Goal: Navigation & Orientation: Find specific page/section

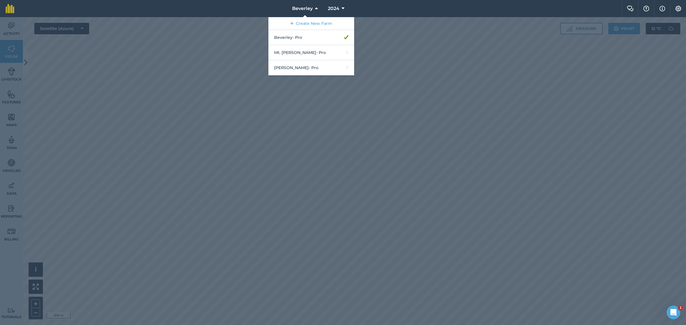
click at [241, 179] on div at bounding box center [343, 171] width 686 height 308
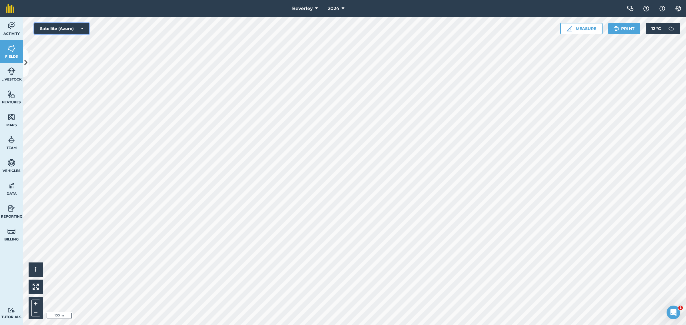
click at [82, 27] on icon at bounding box center [82, 29] width 3 height 6
click at [65, 85] on button "Terrain" at bounding box center [61, 85] width 55 height 11
drag, startPoint x: 54, startPoint y: 23, endPoint x: 55, endPoint y: 27, distance: 3.7
click at [55, 23] on button "Terrain" at bounding box center [61, 28] width 55 height 11
click at [58, 51] on button "Satellite (Mapbox)" at bounding box center [61, 51] width 55 height 11
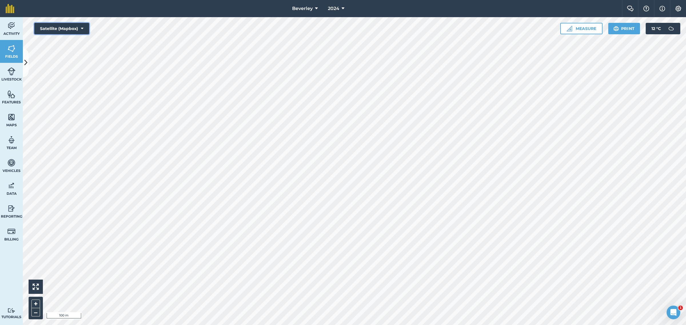
click at [70, 26] on button "Satellite (Mapbox)" at bounding box center [61, 28] width 55 height 11
click at [61, 39] on button "Satellite (Azure)" at bounding box center [61, 39] width 55 height 11
click at [74, 29] on button "Satellite (Azure)" at bounding box center [61, 28] width 55 height 11
click at [67, 50] on button "Satellite (Mapbox)" at bounding box center [61, 51] width 55 height 11
click at [74, 26] on button "Satellite (Mapbox)" at bounding box center [61, 28] width 55 height 11
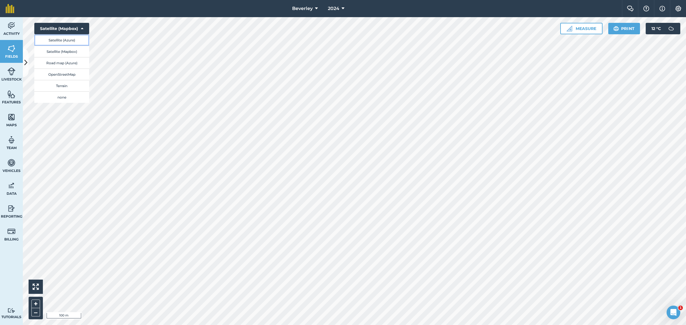
click at [69, 39] on button "Satellite (Azure)" at bounding box center [61, 39] width 55 height 11
click at [74, 28] on button "Satellite (Azure)" at bounding box center [61, 28] width 55 height 11
click at [64, 63] on button "Road map (Azure)" at bounding box center [61, 62] width 55 height 11
click at [78, 28] on button "Road map (Azure)" at bounding box center [61, 28] width 55 height 11
click at [72, 74] on button "OpenStreetMap" at bounding box center [61, 74] width 55 height 11
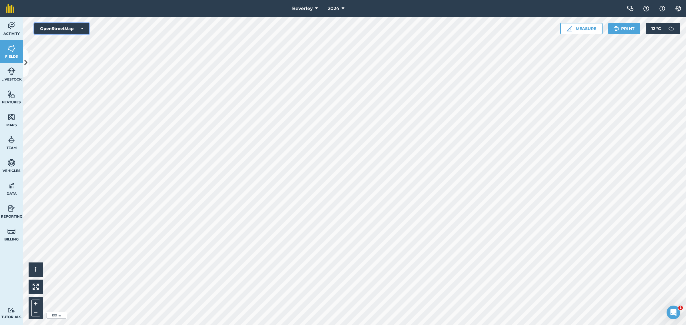
click at [80, 28] on button "OpenStreetMap" at bounding box center [61, 28] width 55 height 11
click at [68, 85] on button "Terrain" at bounding box center [61, 85] width 55 height 11
click at [68, 29] on button "Terrain" at bounding box center [61, 28] width 55 height 11
click at [66, 60] on button "Road map (Azure)" at bounding box center [61, 62] width 55 height 11
click at [73, 25] on button "Road map (Azure)" at bounding box center [61, 28] width 55 height 11
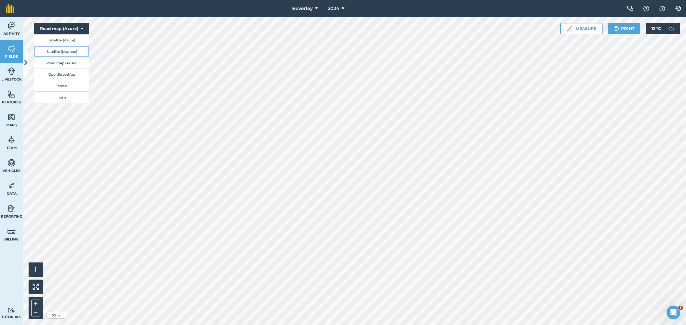
click at [73, 49] on button "Satellite (Mapbox)" at bounding box center [61, 51] width 55 height 11
